Goal: Task Accomplishment & Management: Manage account settings

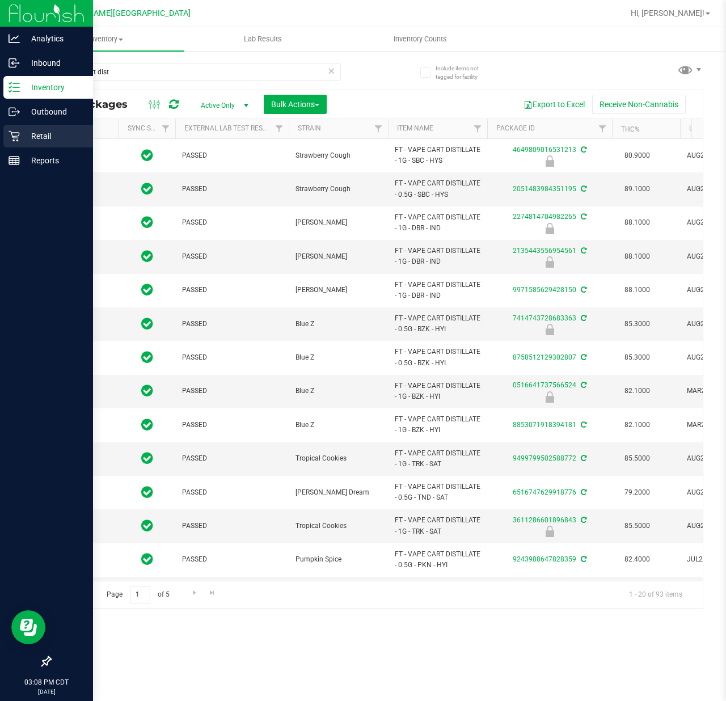
click at [14, 141] on icon at bounding box center [14, 136] width 11 height 11
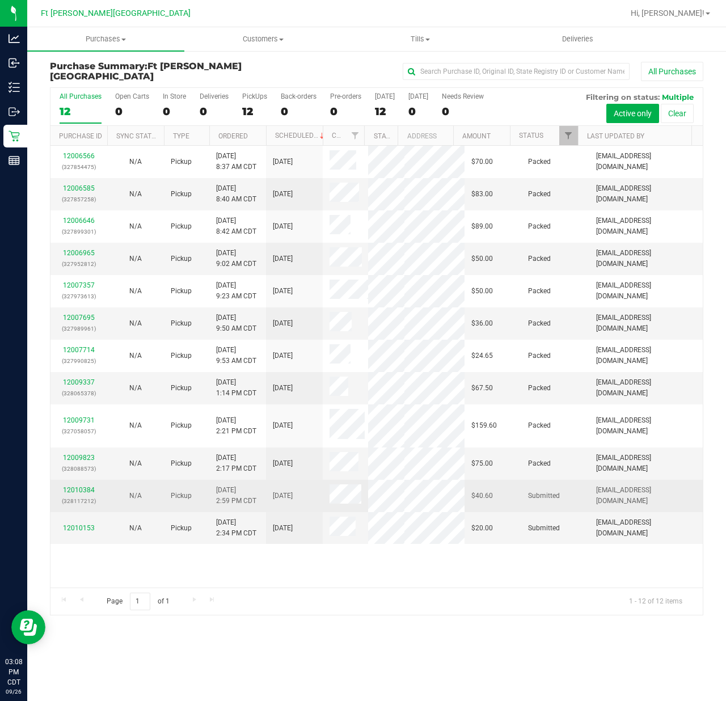
scroll to position [35, 0]
click at [70, 494] on link "12010384" at bounding box center [79, 490] width 32 height 8
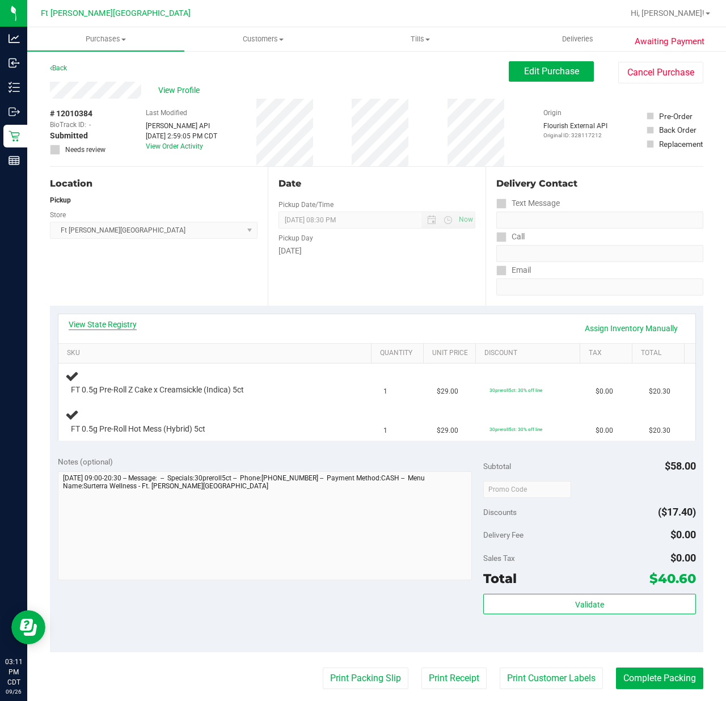
click at [128, 323] on link "View State Registry" at bounding box center [103, 324] width 68 height 11
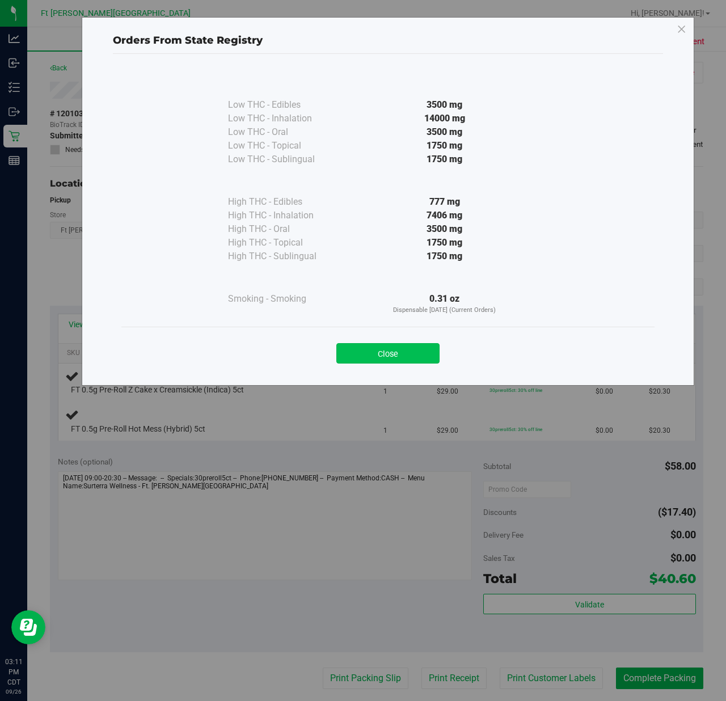
click at [412, 346] on button "Close" at bounding box center [387, 353] width 103 height 20
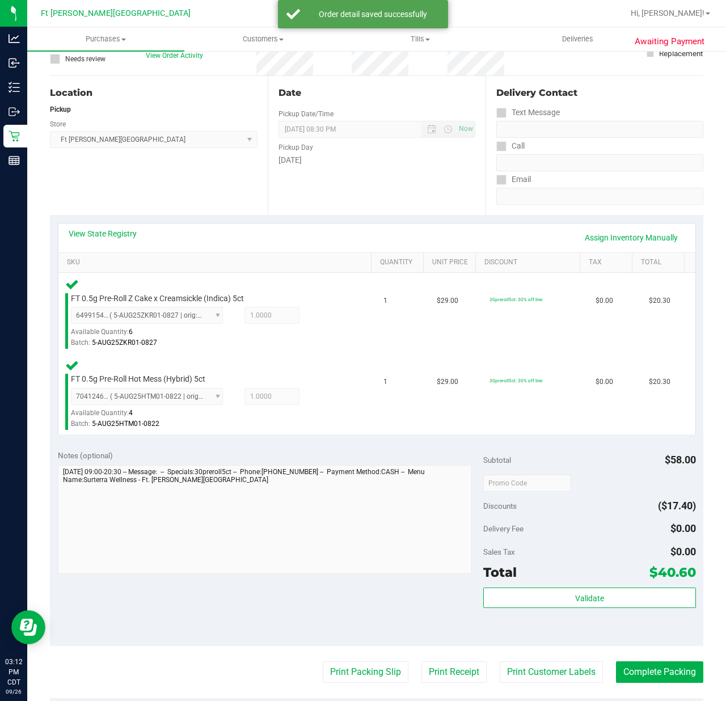
scroll to position [332, 0]
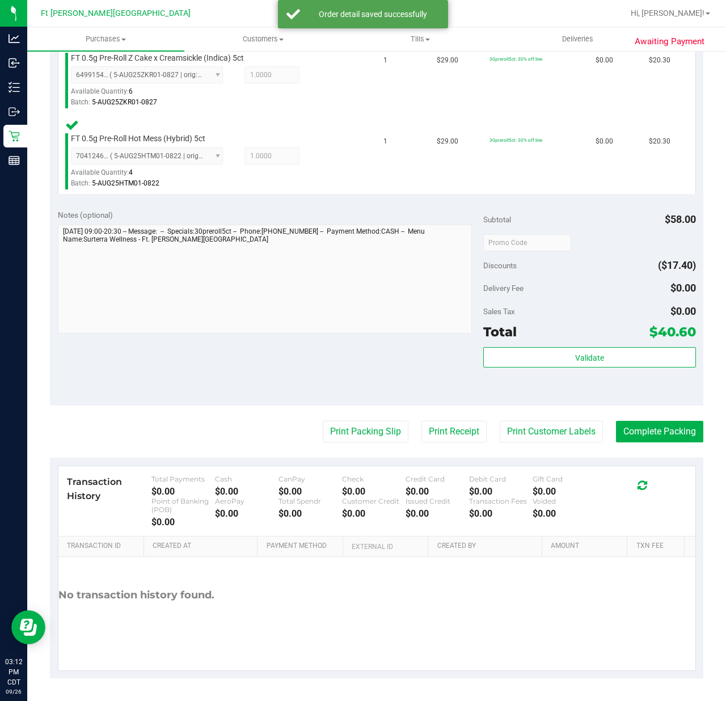
click at [540, 368] on div "Validate" at bounding box center [589, 372] width 213 height 51
click at [538, 360] on button "Validate" at bounding box center [589, 357] width 213 height 20
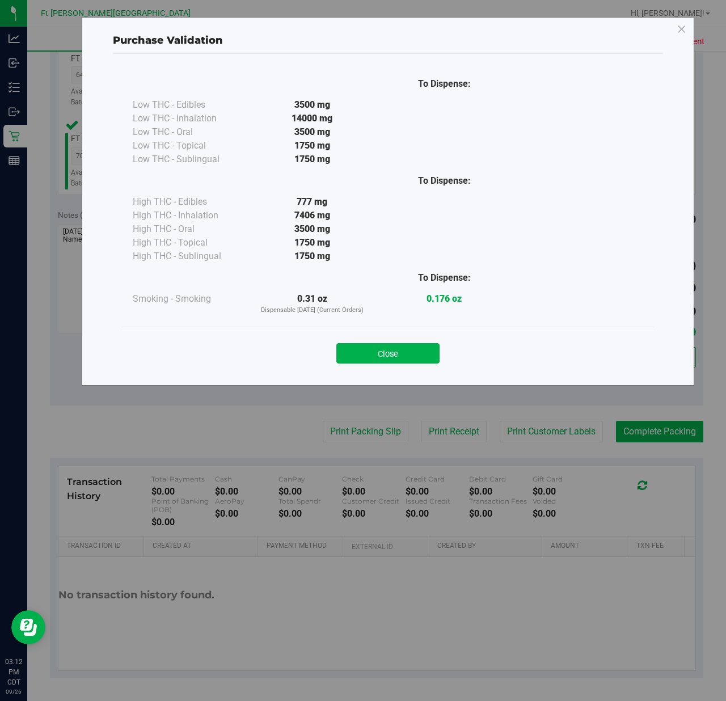
click at [397, 345] on button "Close" at bounding box center [387, 353] width 103 height 20
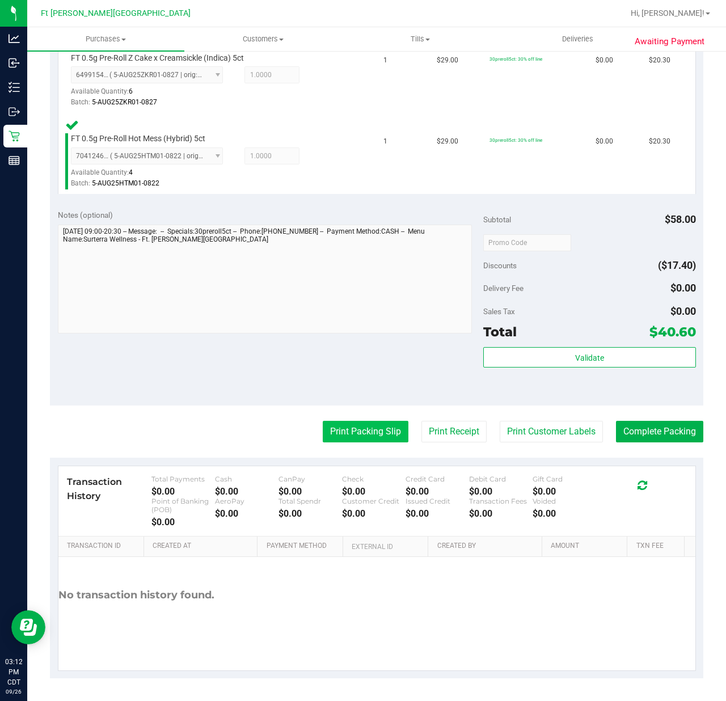
click at [347, 428] on button "Print Packing Slip" at bounding box center [366, 432] width 86 height 22
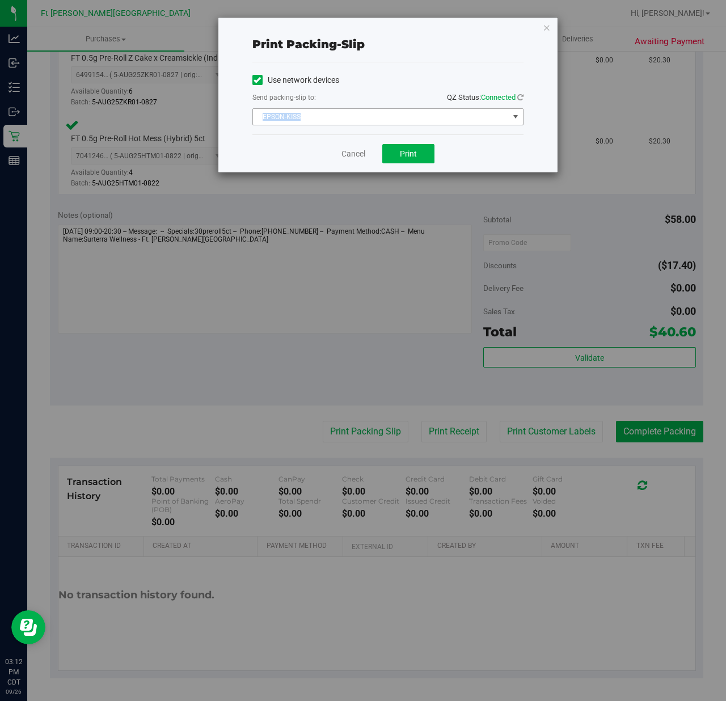
drag, startPoint x: 393, startPoint y: 108, endPoint x: 391, endPoint y: 121, distance: 13.2
click at [393, 107] on div "Use network devices Send packing-slip to: QZ Status: Connected EPSON-KISS Choos…" at bounding box center [387, 98] width 271 height 54
click at [307, 120] on span "EPSON-KISS" at bounding box center [381, 117] width 256 height 16
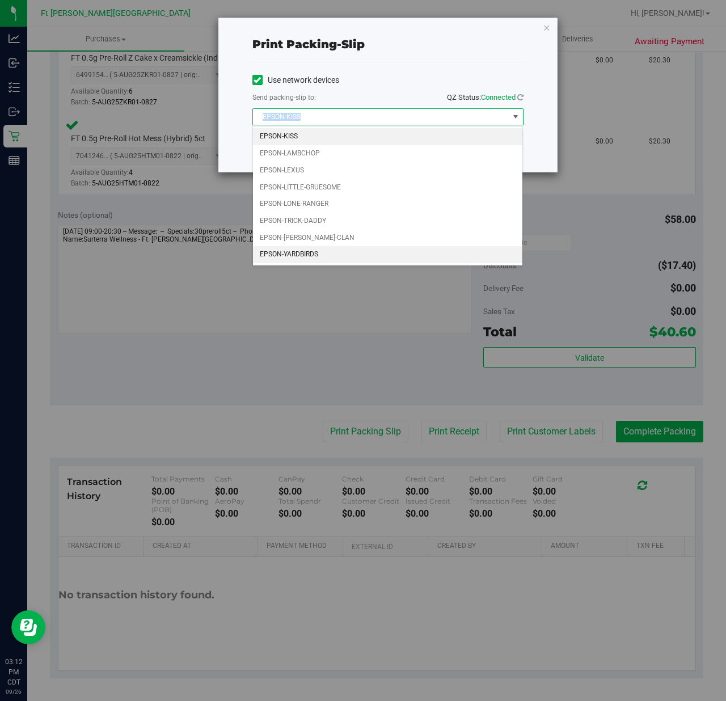
click at [296, 261] on li "EPSON-YARDBIRDS" at bounding box center [387, 254] width 269 height 17
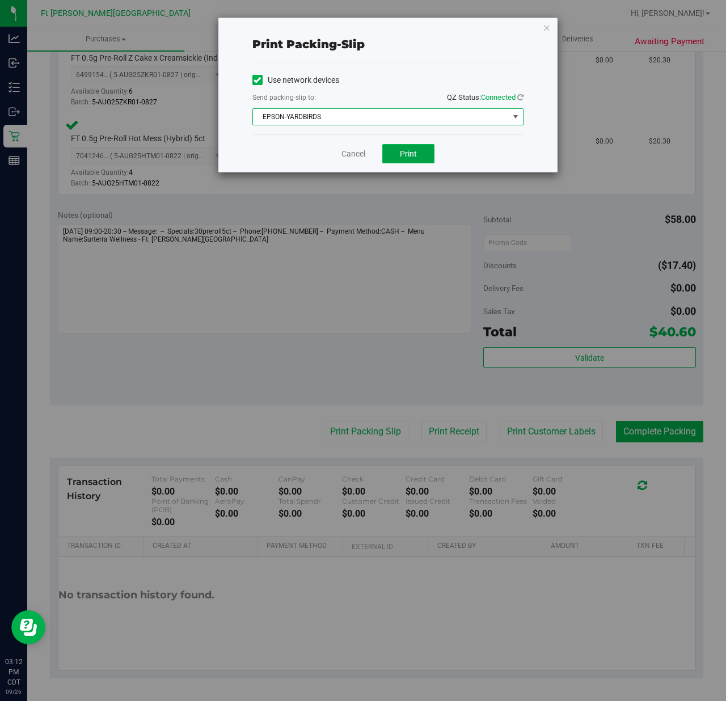
drag, startPoint x: 409, startPoint y: 160, endPoint x: 415, endPoint y: 163, distance: 7.1
click at [411, 161] on button "Print" at bounding box center [408, 153] width 52 height 19
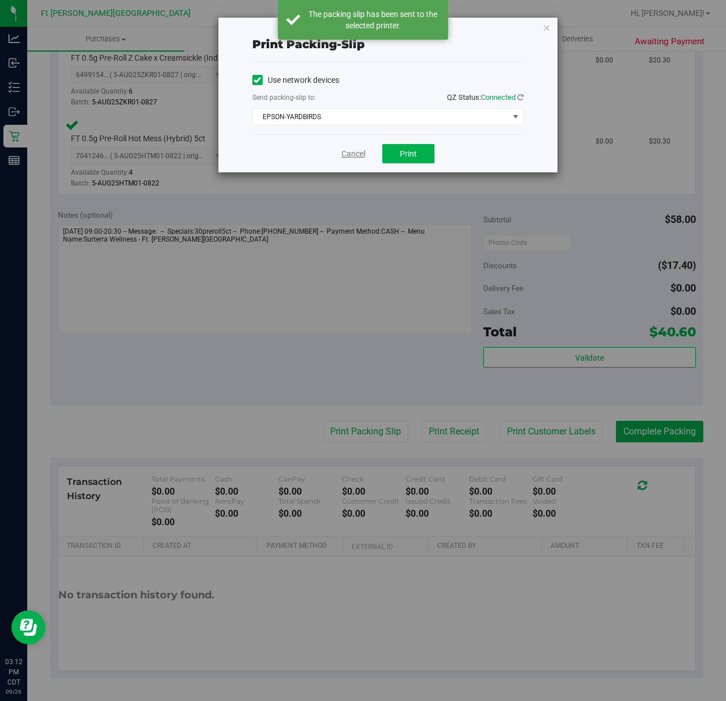
click at [343, 150] on link "Cancel" at bounding box center [354, 154] width 24 height 12
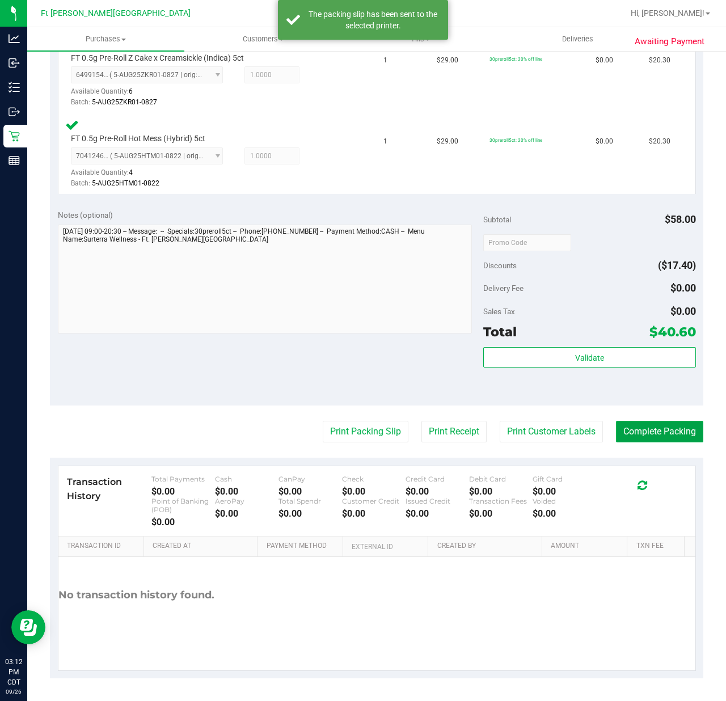
click at [622, 431] on button "Complete Packing" at bounding box center [659, 432] width 87 height 22
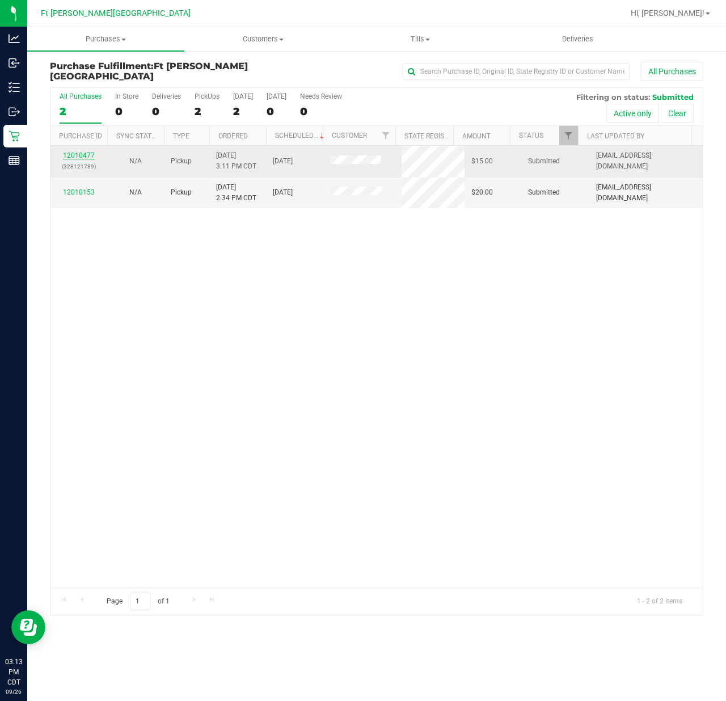
click at [73, 151] on link "12010477" at bounding box center [79, 155] width 32 height 8
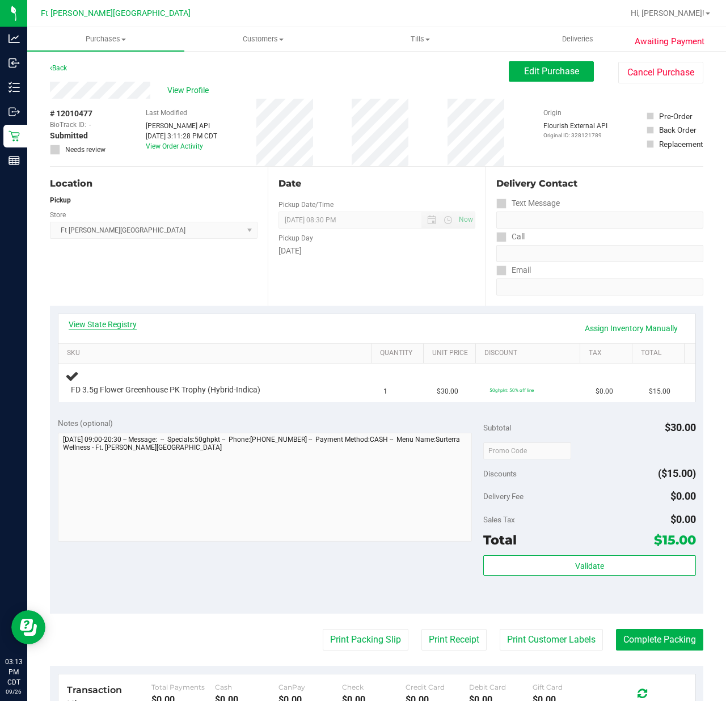
click at [87, 324] on link "View State Registry" at bounding box center [103, 324] width 68 height 11
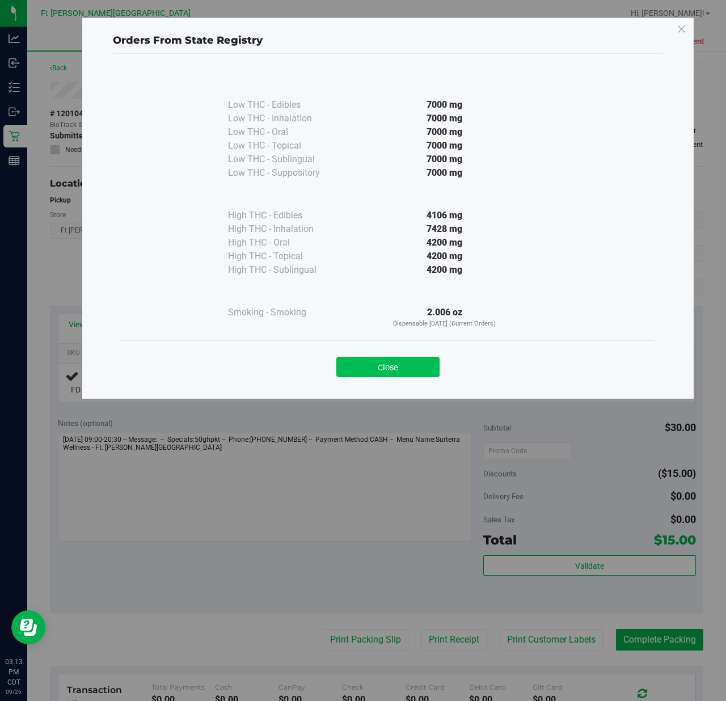
click at [380, 365] on button "Close" at bounding box center [387, 367] width 103 height 20
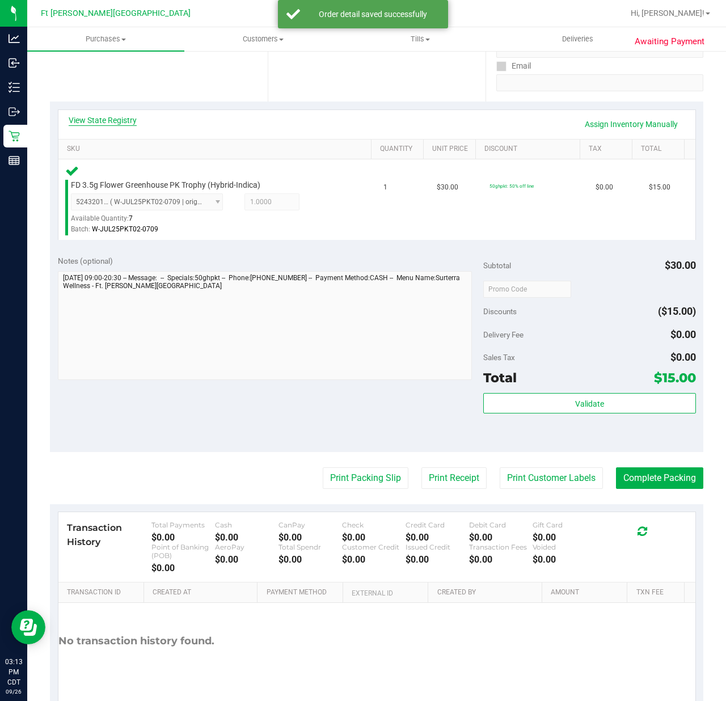
scroll to position [216, 0]
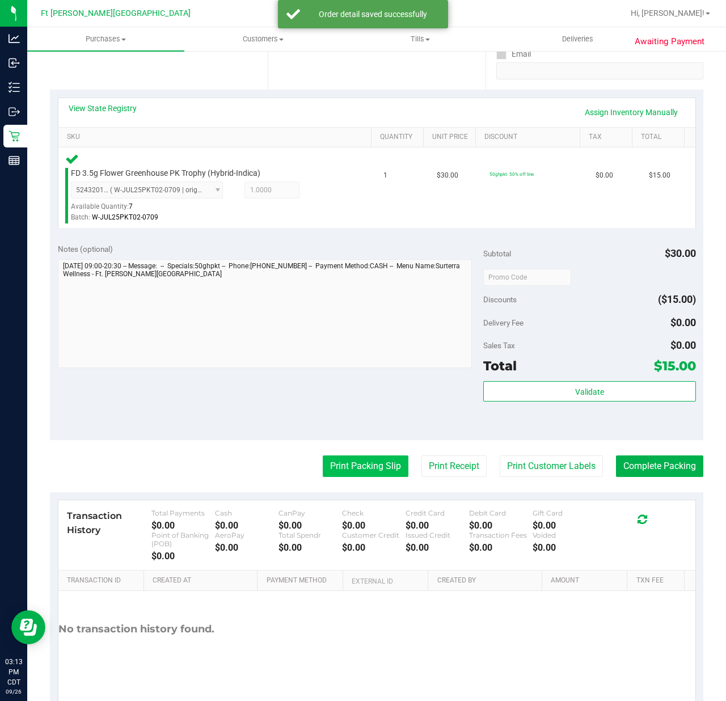
click at [355, 465] on button "Print Packing Slip" at bounding box center [366, 467] width 86 height 22
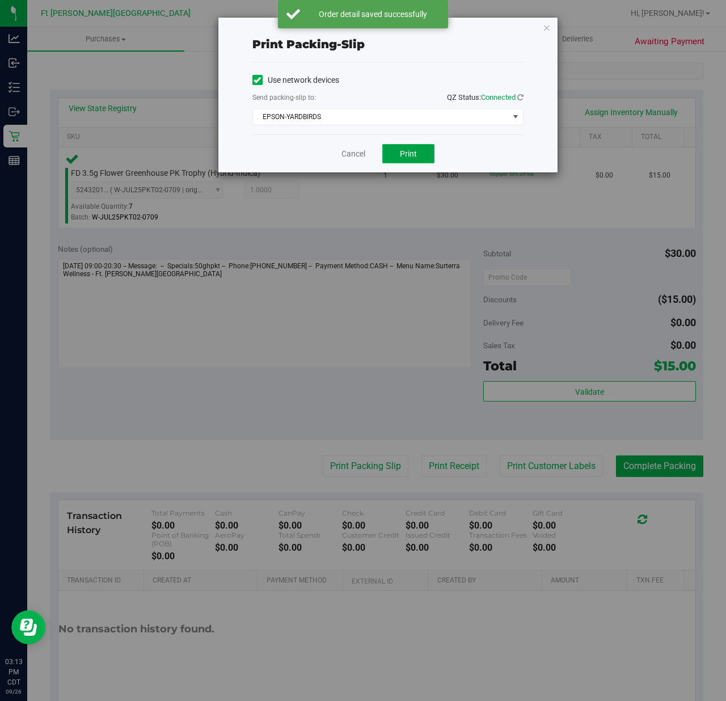
click at [415, 153] on span "Print" at bounding box center [408, 153] width 17 height 9
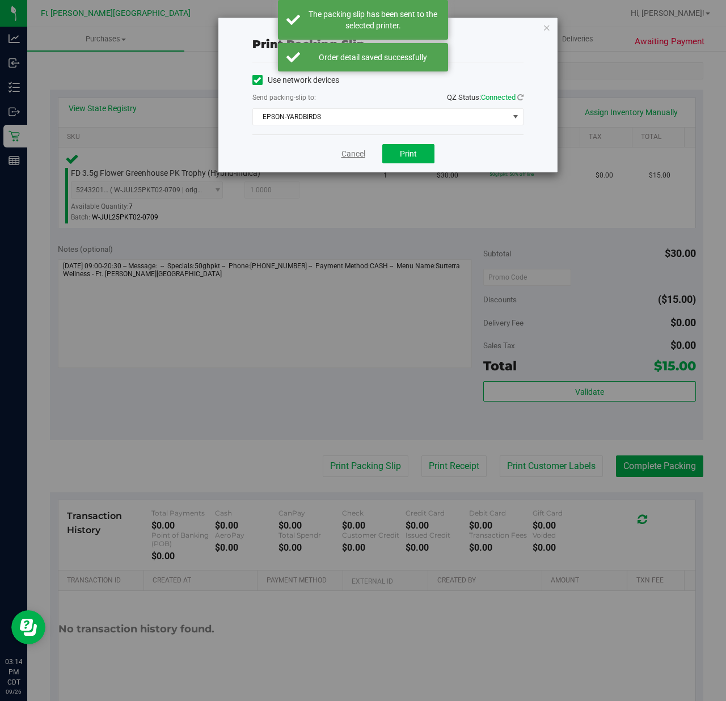
click at [352, 157] on link "Cancel" at bounding box center [354, 154] width 24 height 12
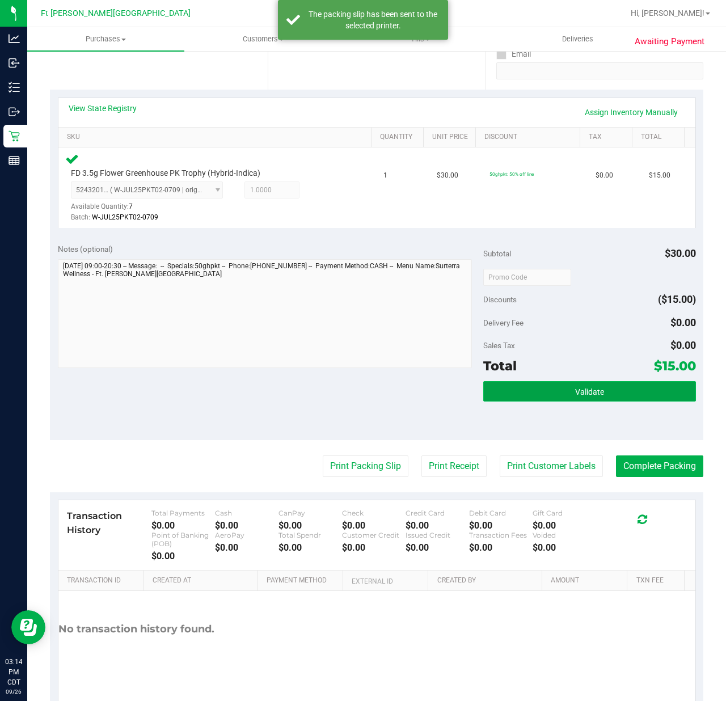
click at [584, 393] on span "Validate" at bounding box center [589, 391] width 29 height 9
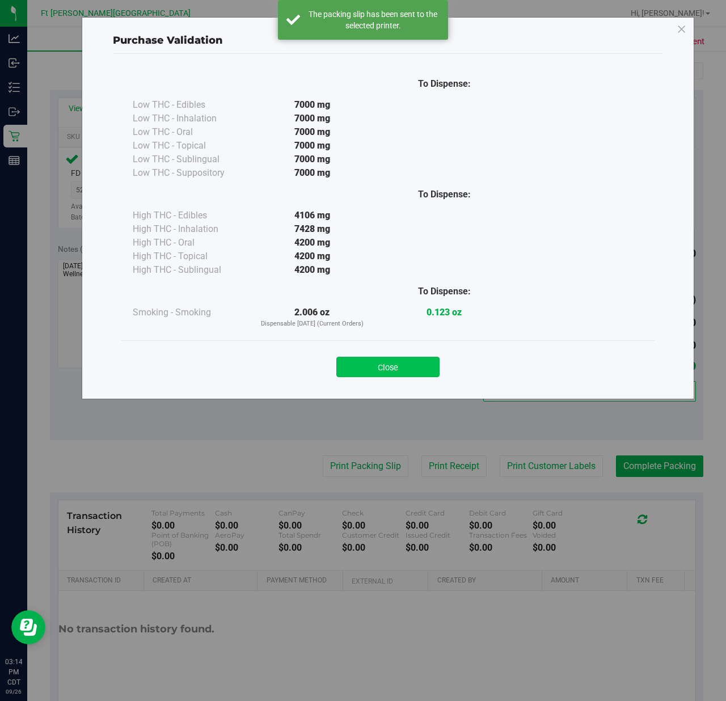
click at [407, 361] on button "Close" at bounding box center [387, 367] width 103 height 20
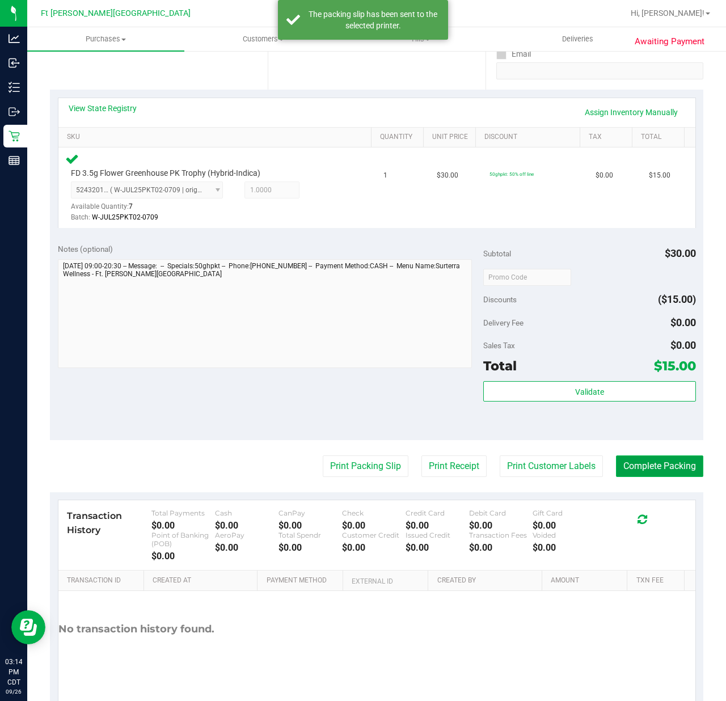
click at [651, 466] on button "Complete Packing" at bounding box center [659, 467] width 87 height 22
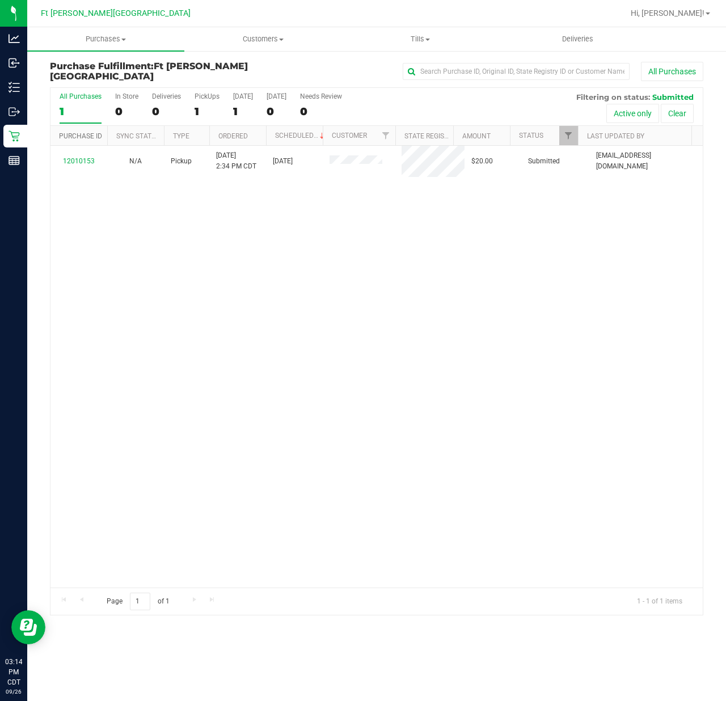
click at [64, 138] on link "Purchase ID" at bounding box center [80, 136] width 43 height 8
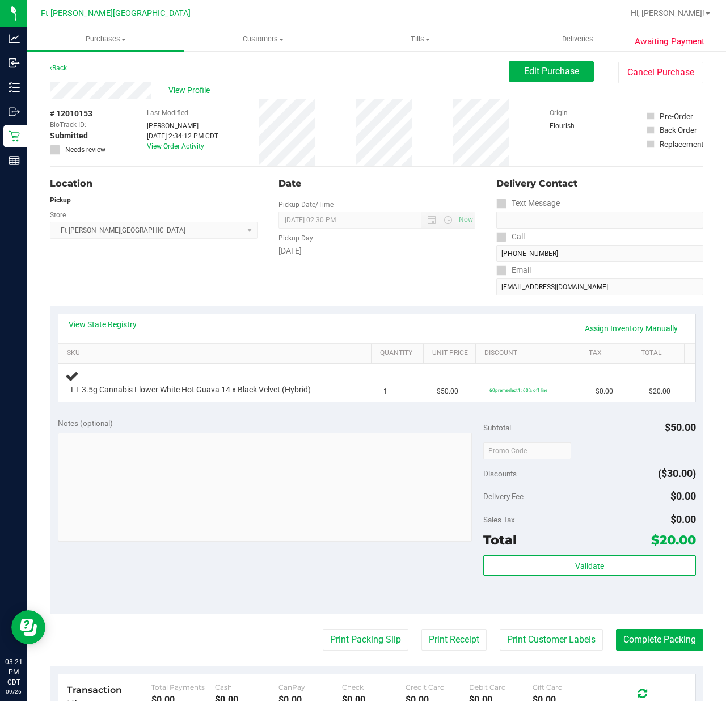
click at [212, 344] on th "SKU" at bounding box center [214, 354] width 313 height 20
click at [295, 242] on label "Pickup Day" at bounding box center [296, 238] width 35 height 10
click at [265, 385] on span "FT 3.5g Cannabis Flower White Hot Guava 14 x Black Velvet (Hybrid)" at bounding box center [191, 390] width 240 height 11
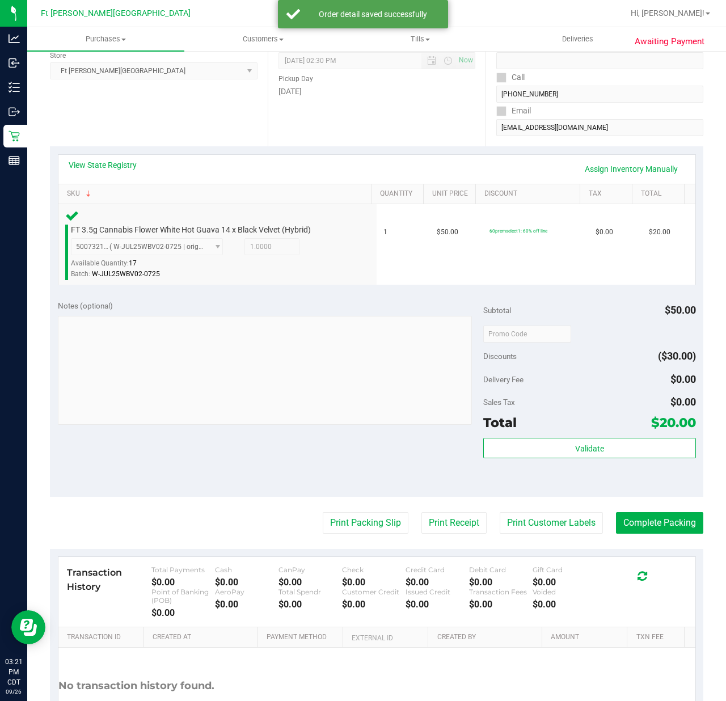
scroll to position [251, 0]
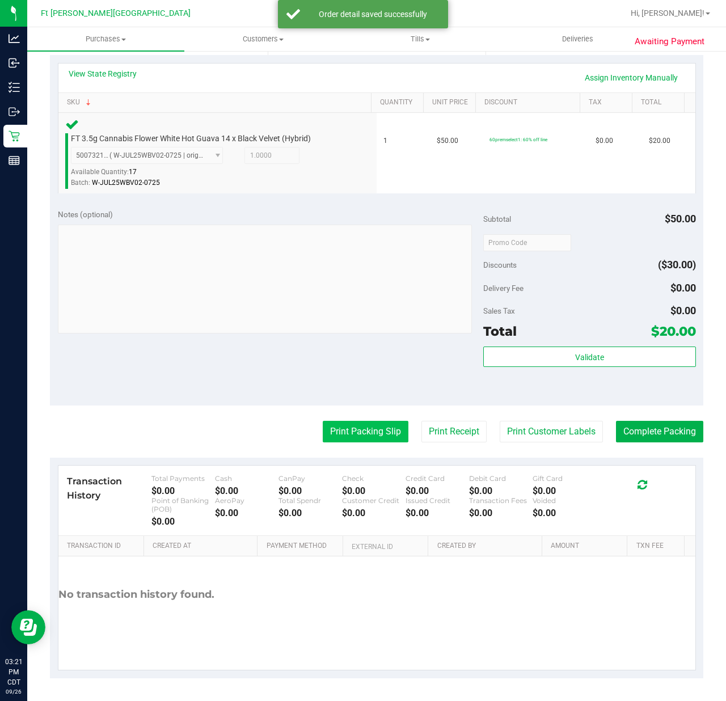
drag, startPoint x: 357, startPoint y: 415, endPoint x: 359, endPoint y: 436, distance: 20.5
click at [357, 414] on purchase-details "Back Edit Purchase Cancel Purchase View Profile # 12010153 BioTrack ID: - Submi…" at bounding box center [377, 245] width 654 height 868
click at [359, 436] on button "Print Packing Slip" at bounding box center [366, 432] width 86 height 22
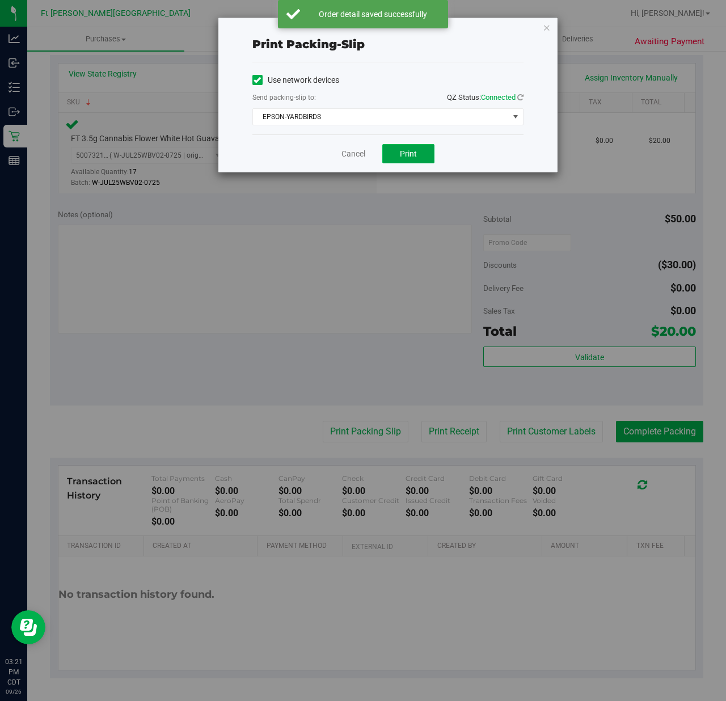
click at [404, 149] on button "Print" at bounding box center [408, 153] width 52 height 19
click at [348, 159] on link "Cancel" at bounding box center [354, 154] width 24 height 12
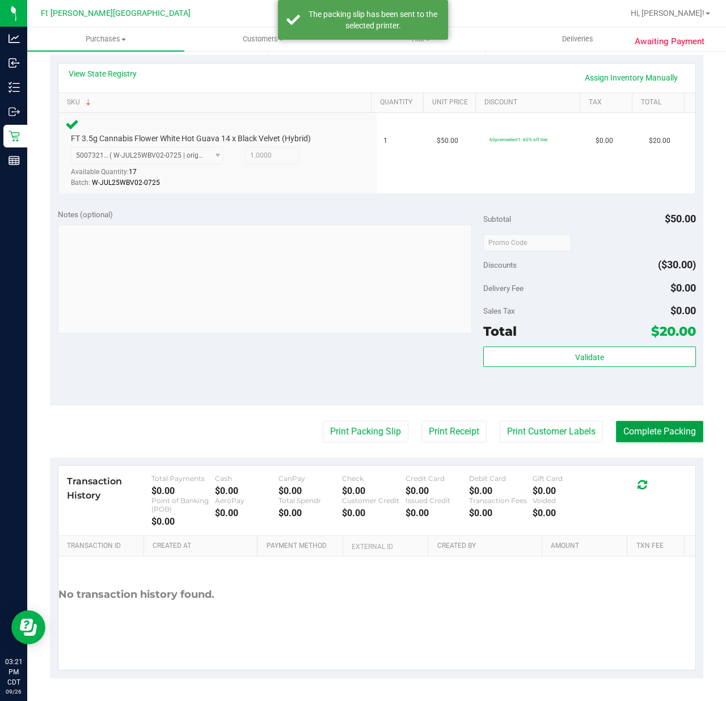
click at [640, 433] on button "Complete Packing" at bounding box center [659, 432] width 87 height 22
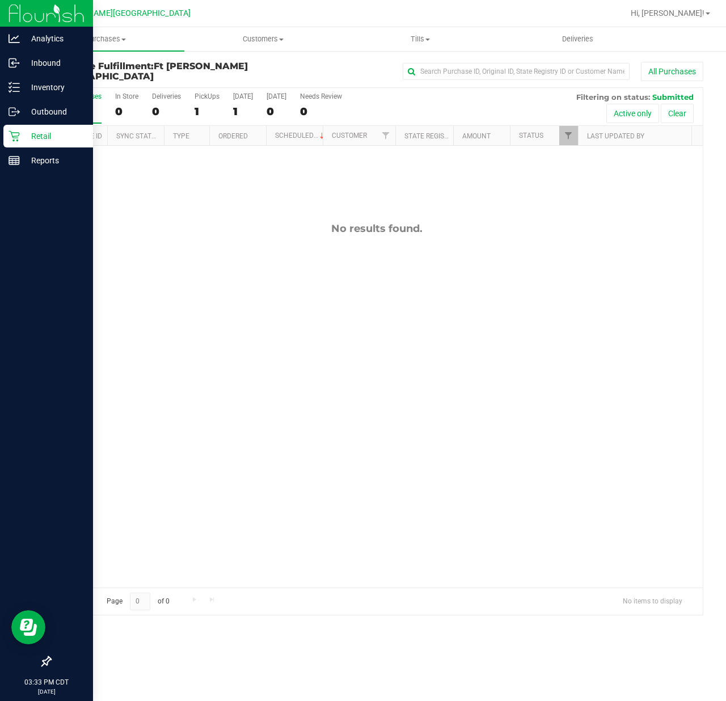
click at [16, 143] on div "Retail" at bounding box center [48, 136] width 90 height 23
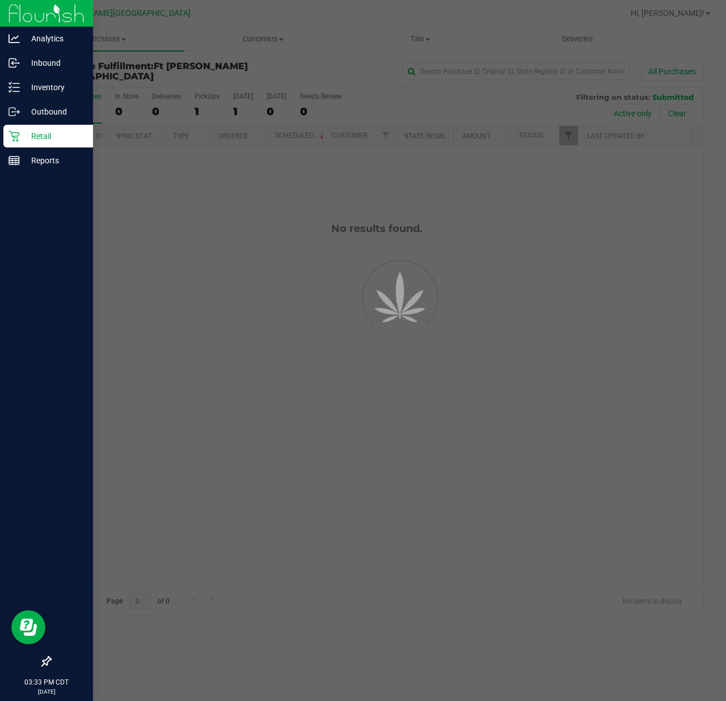
click at [16, 143] on div "Retail" at bounding box center [48, 136] width 90 height 23
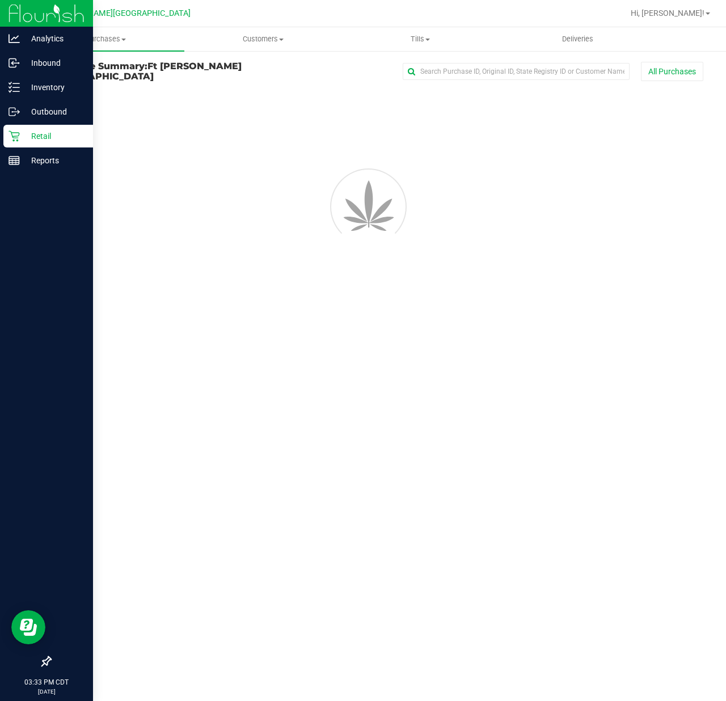
click at [16, 143] on div "Retail" at bounding box center [48, 136] width 90 height 23
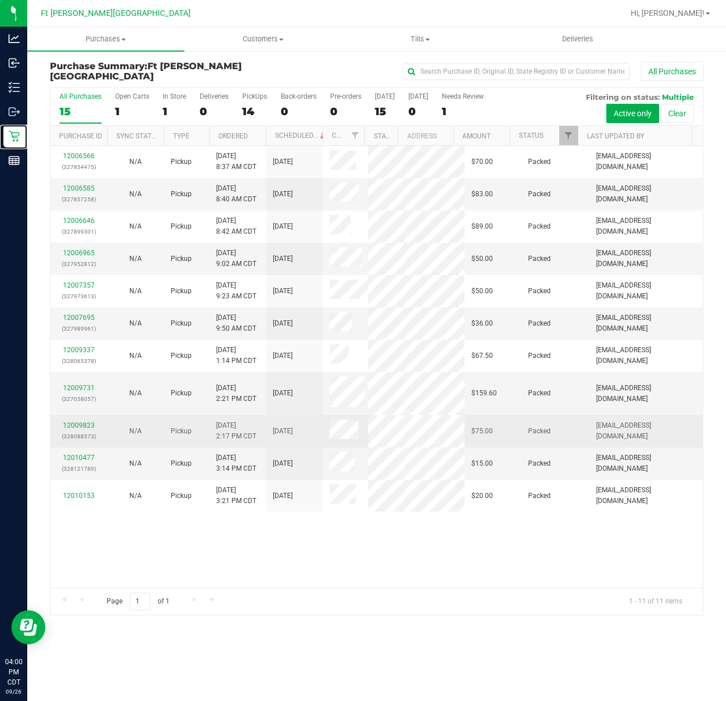
scroll to position [3, 0]
